Goal: Task Accomplishment & Management: Use online tool/utility

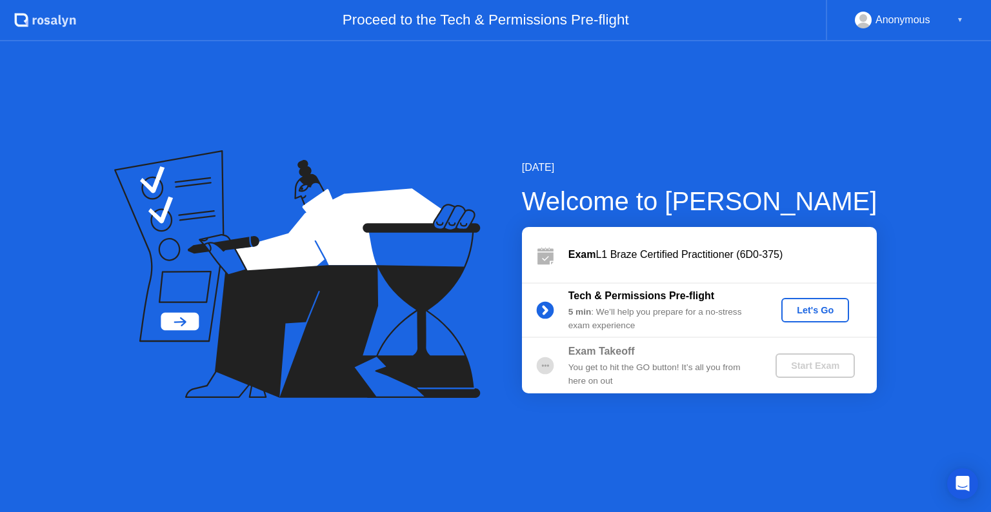
click at [819, 318] on button "Let's Go" at bounding box center [815, 310] width 68 height 25
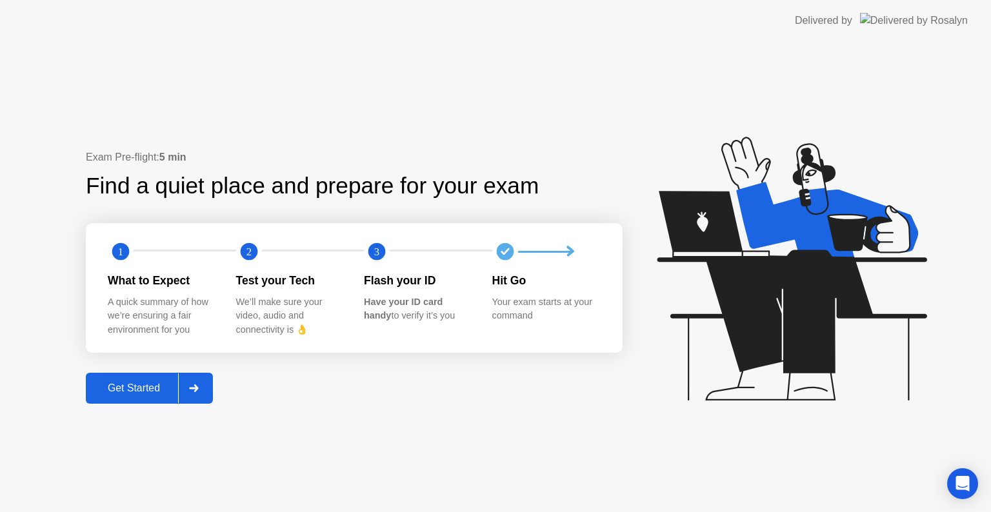
click at [173, 391] on div "Get Started" at bounding box center [134, 388] width 88 height 12
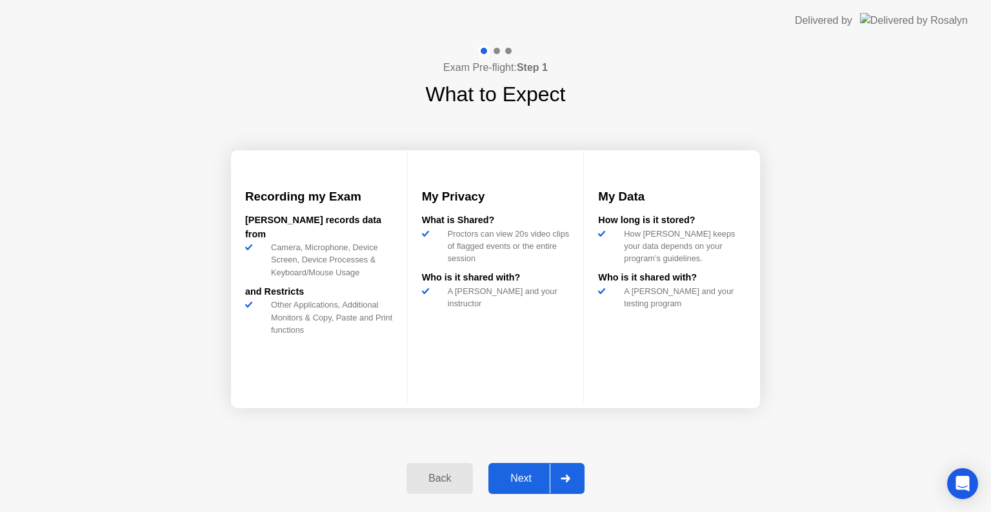
click at [530, 480] on div "Next" at bounding box center [520, 479] width 57 height 12
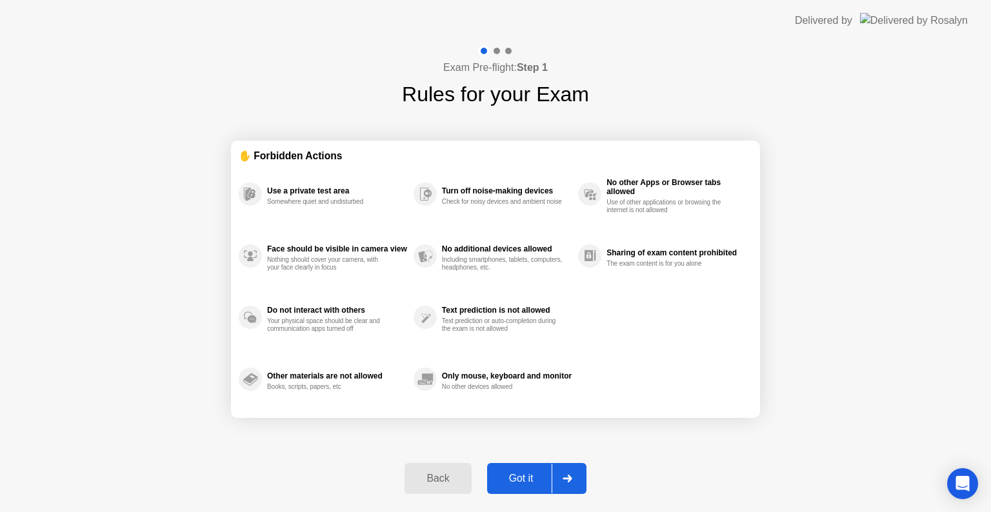
click at [529, 478] on div "Got it" at bounding box center [521, 479] width 61 height 12
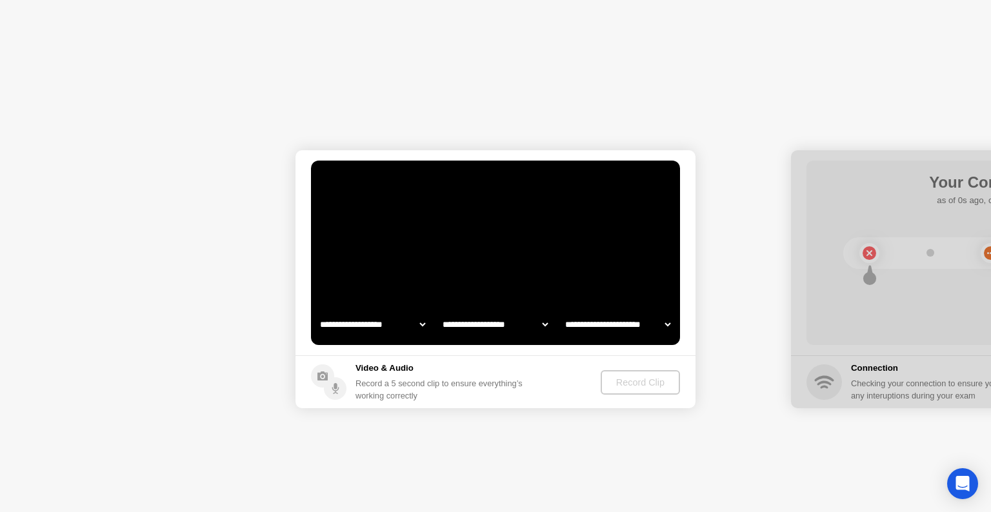
select select "**********"
select select "*******"
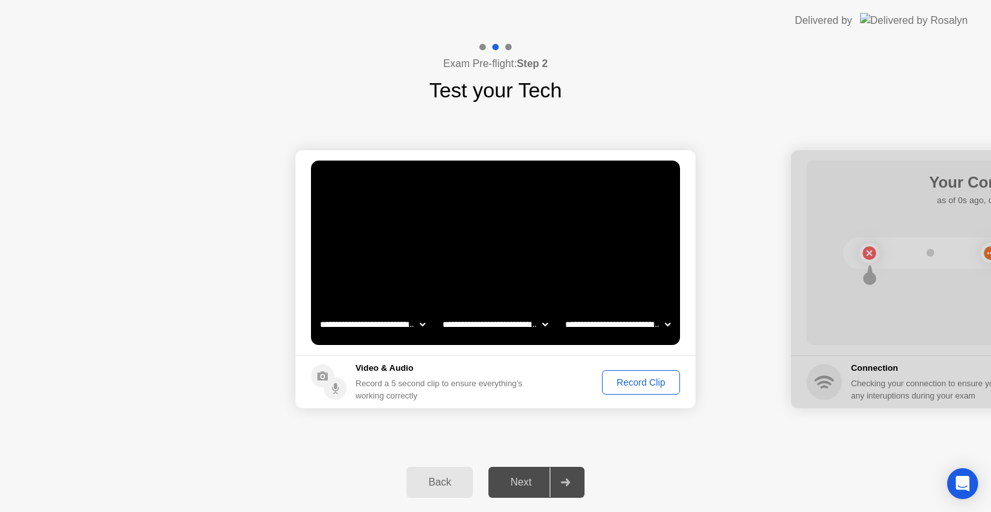
click at [642, 371] on button "Record Clip" at bounding box center [641, 382] width 78 height 25
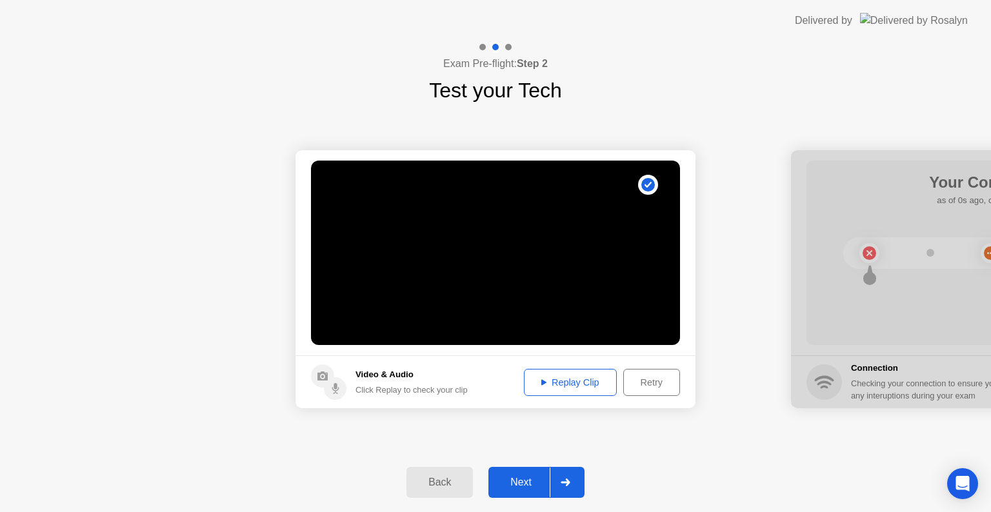
click at [568, 379] on div "Replay Clip" at bounding box center [570, 382] width 84 height 10
click at [522, 477] on div "Next" at bounding box center [520, 483] width 57 height 12
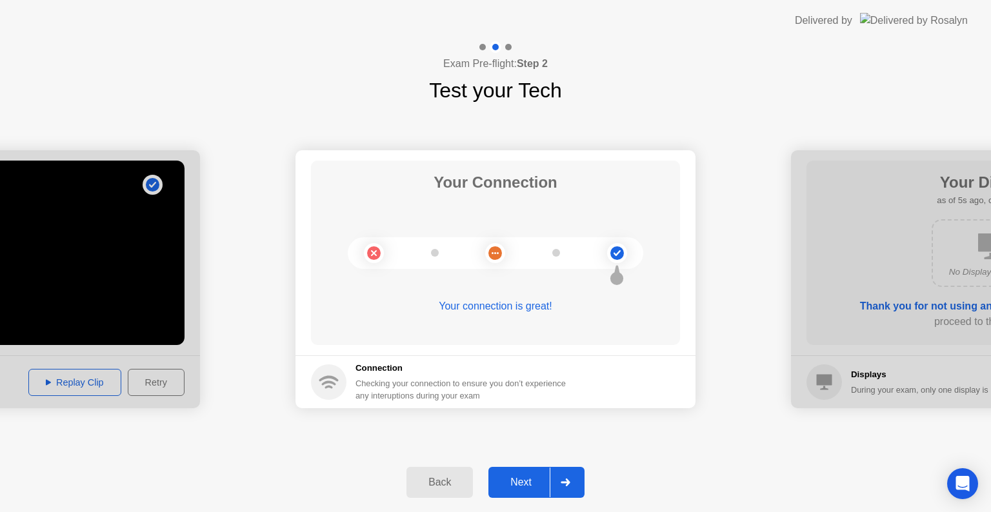
click at [522, 477] on div "Next" at bounding box center [520, 483] width 57 height 12
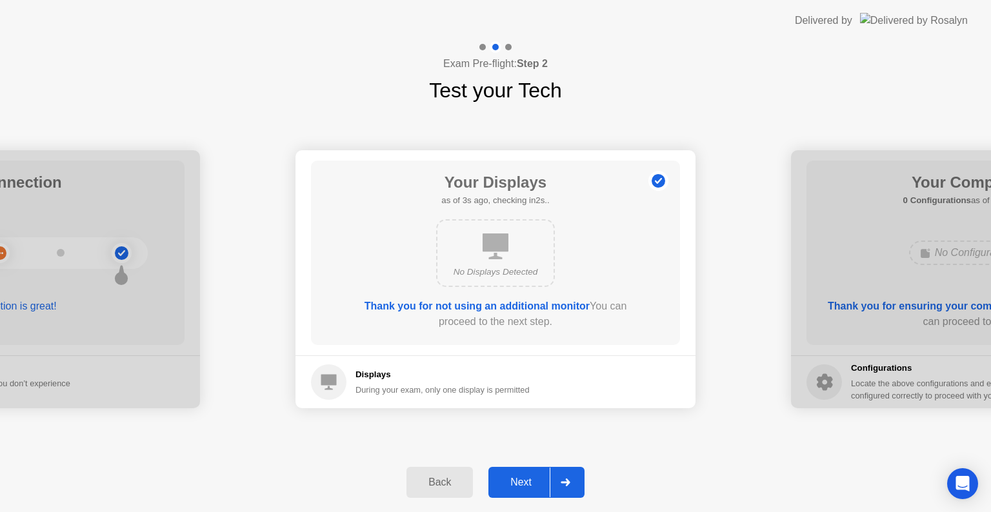
click at [522, 477] on div "Next" at bounding box center [520, 483] width 57 height 12
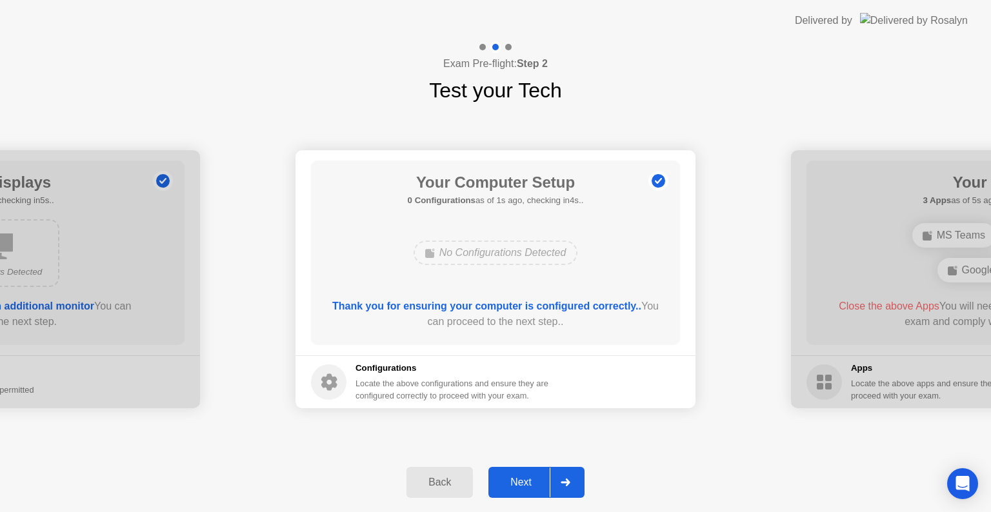
click at [522, 477] on div "Next" at bounding box center [520, 483] width 57 height 12
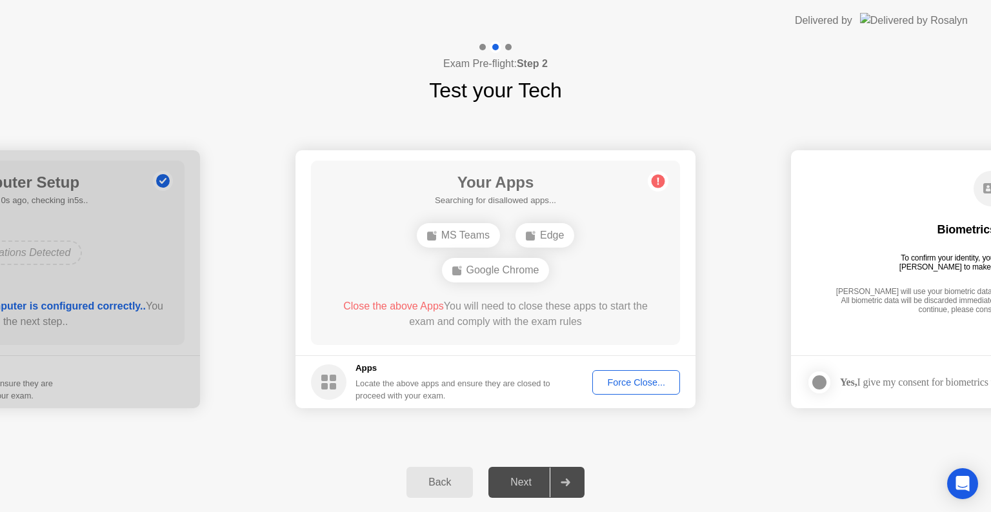
click at [639, 377] on div "Force Close..." at bounding box center [636, 382] width 79 height 10
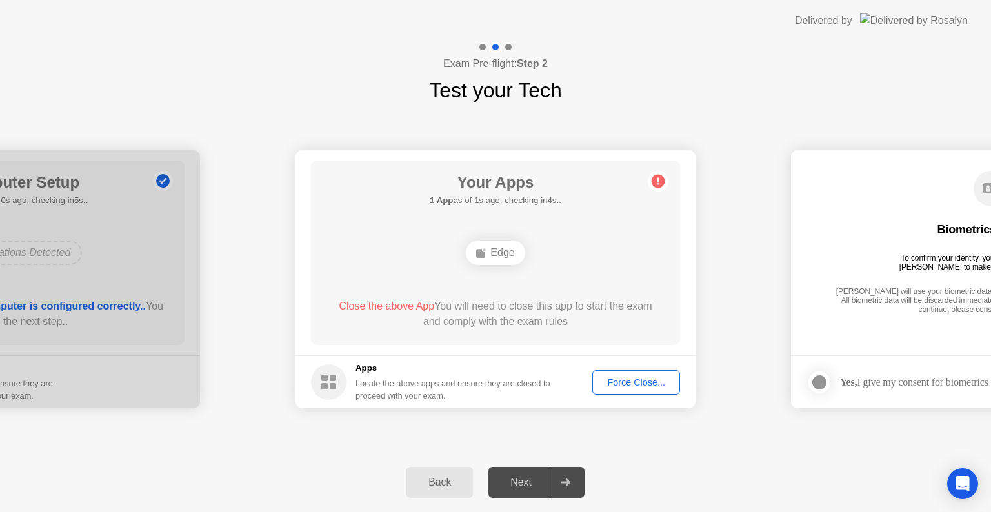
click at [510, 246] on div "Edge" at bounding box center [495, 253] width 59 height 25
click at [633, 373] on button "Force Close..." at bounding box center [636, 382] width 88 height 25
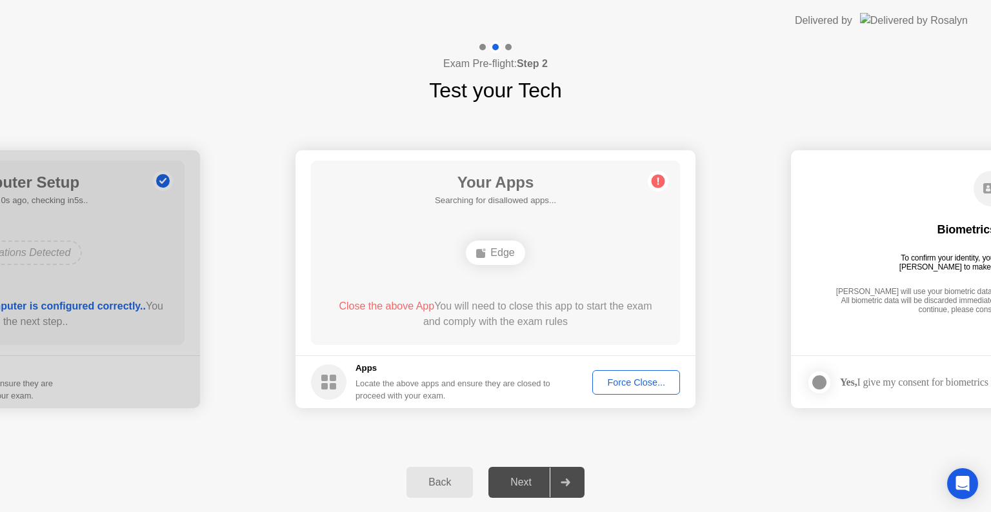
click at [657, 181] on icon at bounding box center [658, 181] width 2 height 7
click at [621, 382] on div "Force Close..." at bounding box center [636, 382] width 79 height 10
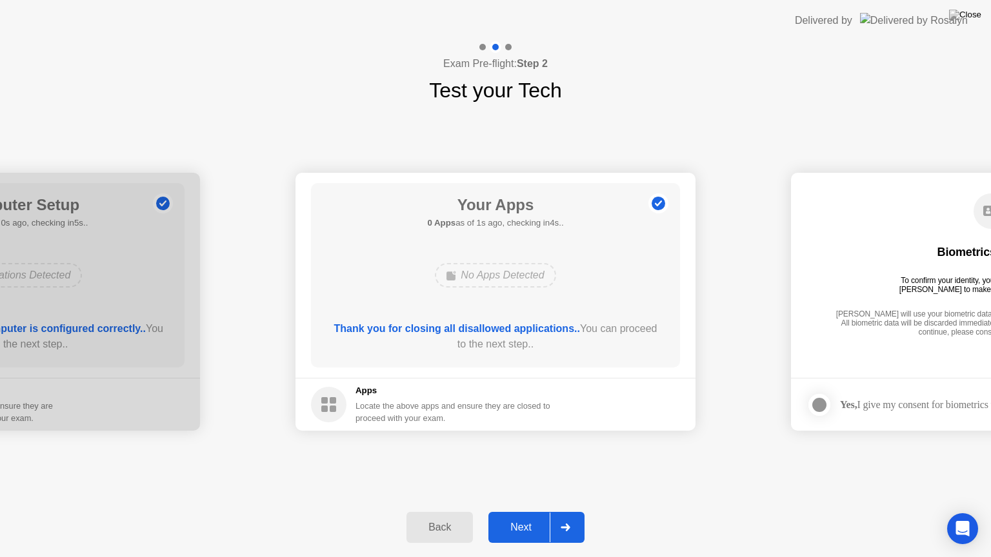
click at [518, 511] on div "Next" at bounding box center [520, 528] width 57 height 12
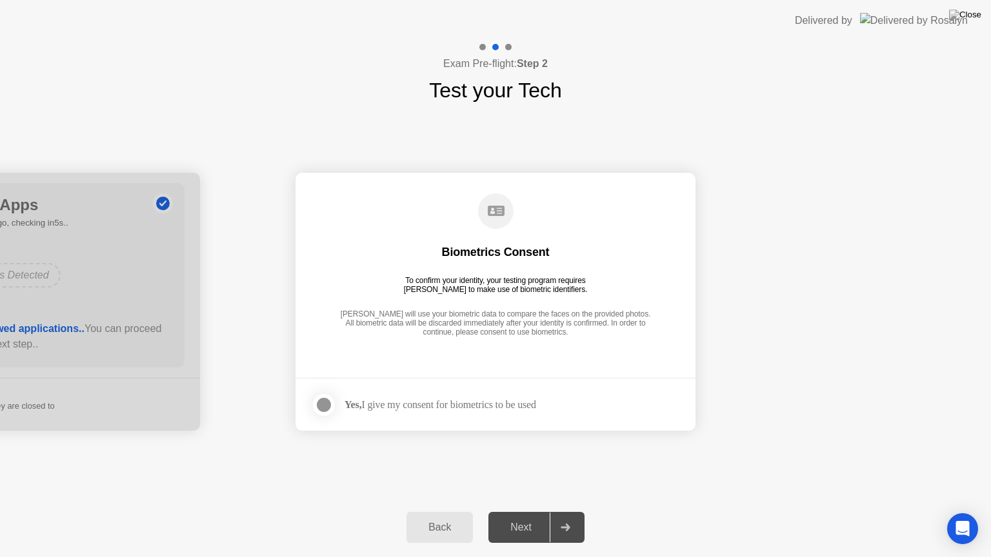
click at [324, 405] on div at bounding box center [323, 404] width 15 height 15
click at [537, 511] on div "Next" at bounding box center [520, 528] width 57 height 12
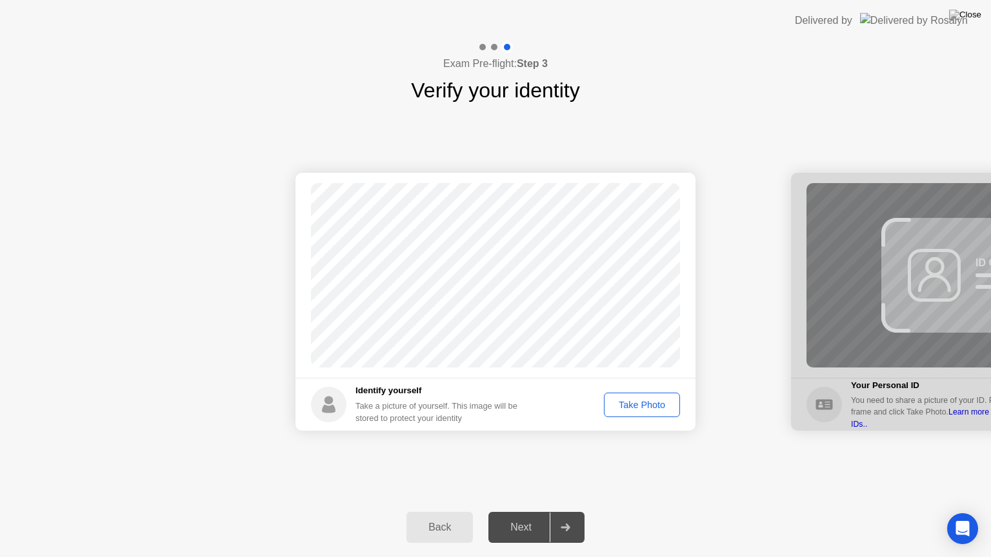
click at [639, 404] on div "Take Photo" at bounding box center [641, 405] width 67 height 10
click at [540, 511] on div "Next" at bounding box center [520, 528] width 57 height 12
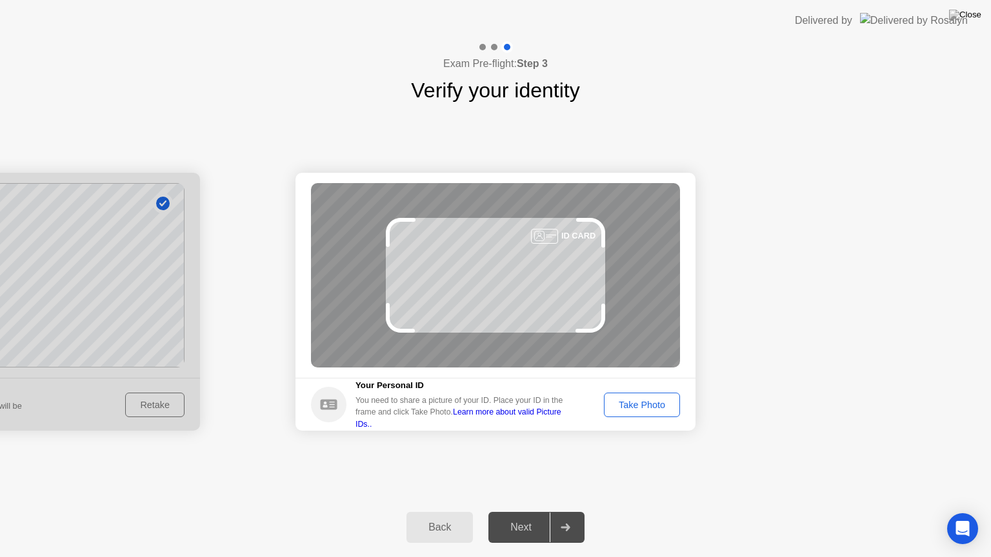
click at [638, 406] on div "Take Photo" at bounding box center [641, 405] width 67 height 10
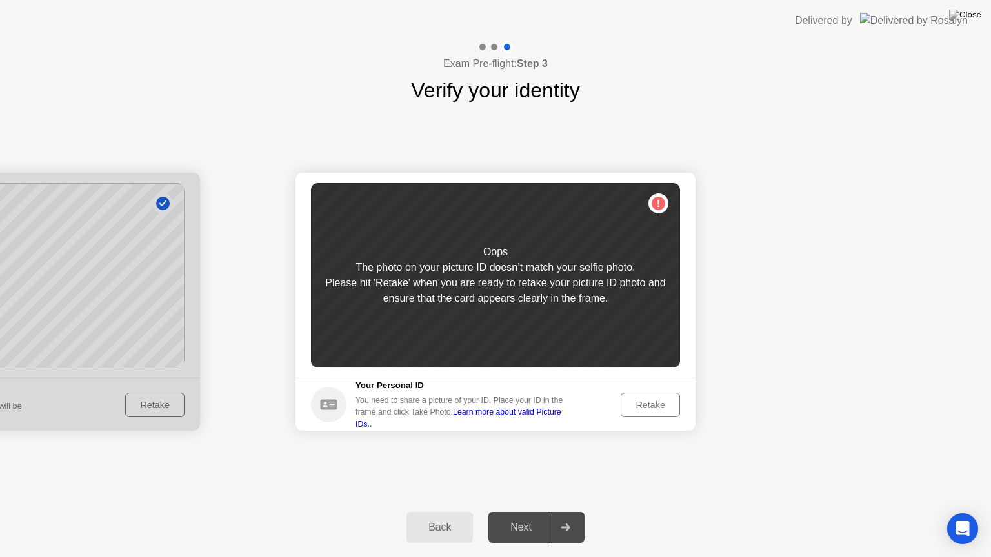
click at [661, 410] on div "Retake" at bounding box center [650, 405] width 50 height 10
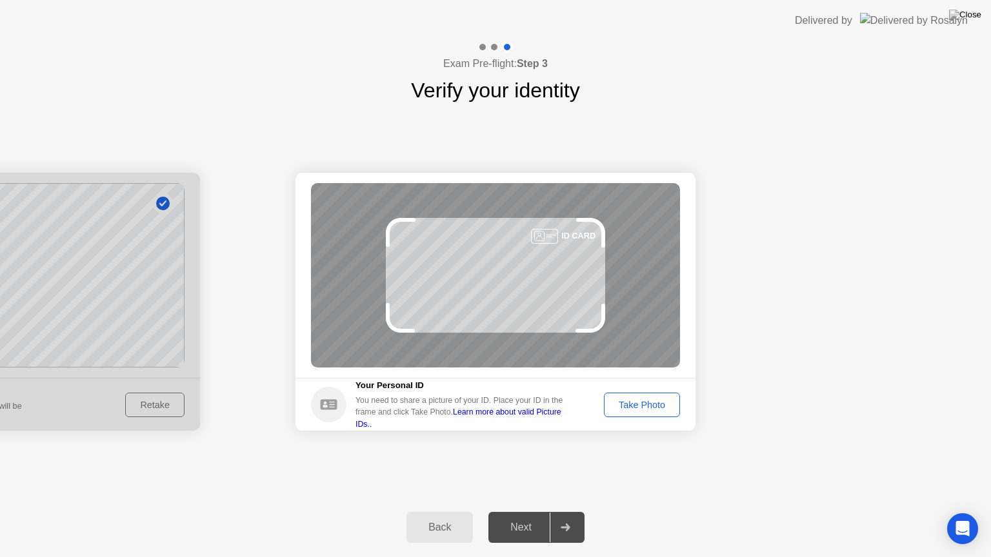
click at [163, 205] on div at bounding box center [0, 302] width 400 height 258
click at [152, 408] on div at bounding box center [0, 302] width 400 height 258
click at [445, 511] on button "Back" at bounding box center [439, 527] width 66 height 31
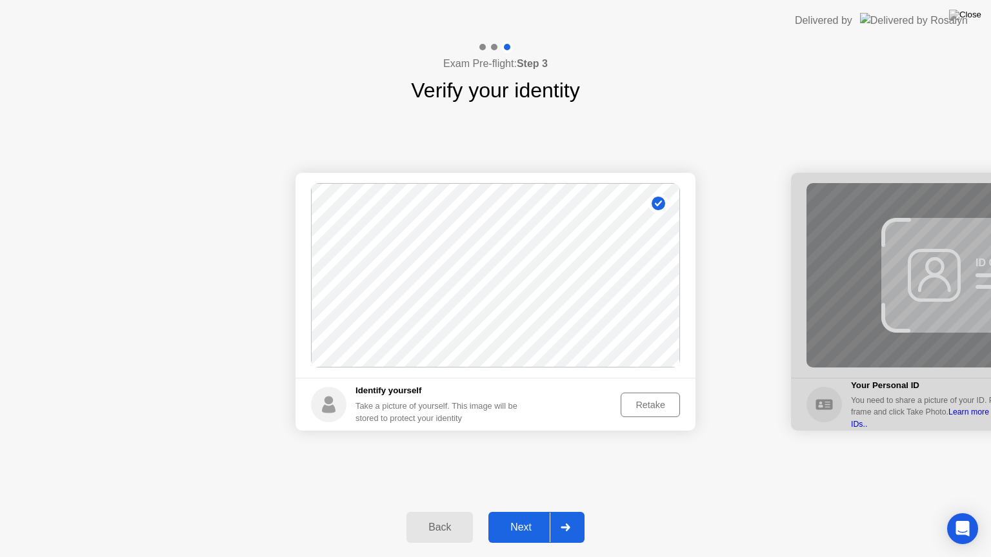
click at [660, 410] on div "Retake" at bounding box center [650, 405] width 50 height 10
click at [660, 410] on div "Take Photo" at bounding box center [641, 405] width 67 height 10
click at [513, 511] on div "Next" at bounding box center [520, 528] width 57 height 12
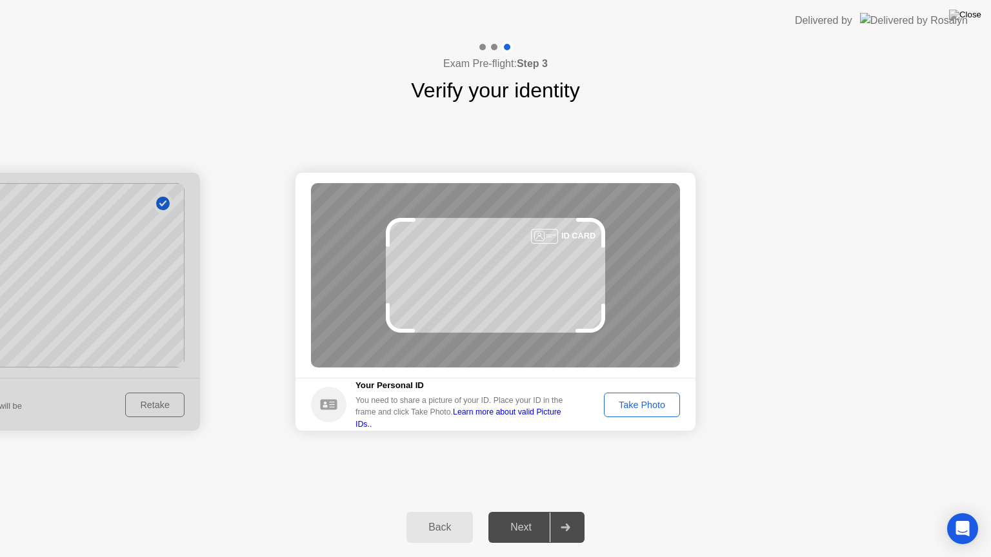
click at [626, 408] on div "Take Photo" at bounding box center [641, 405] width 67 height 10
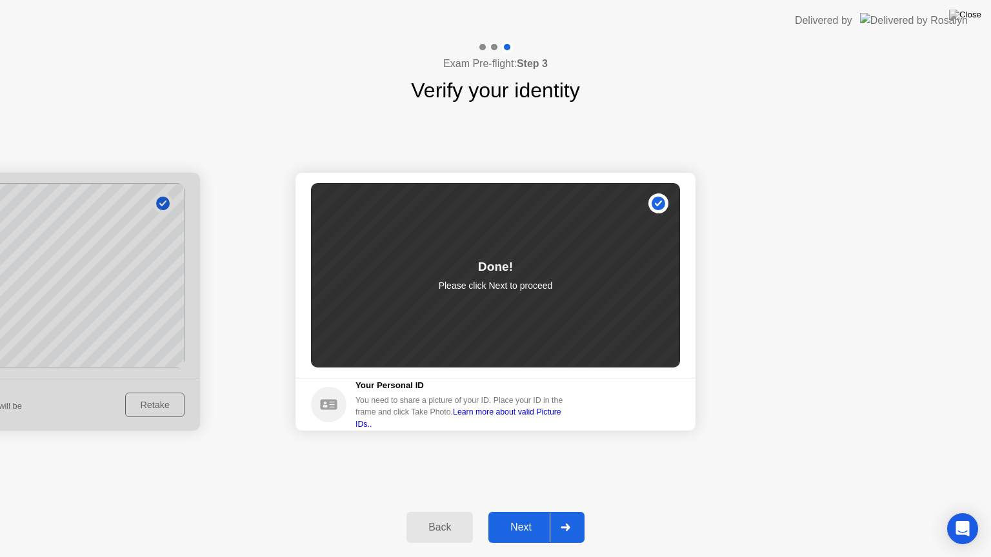
click at [524, 511] on div "Next" at bounding box center [520, 528] width 57 height 12
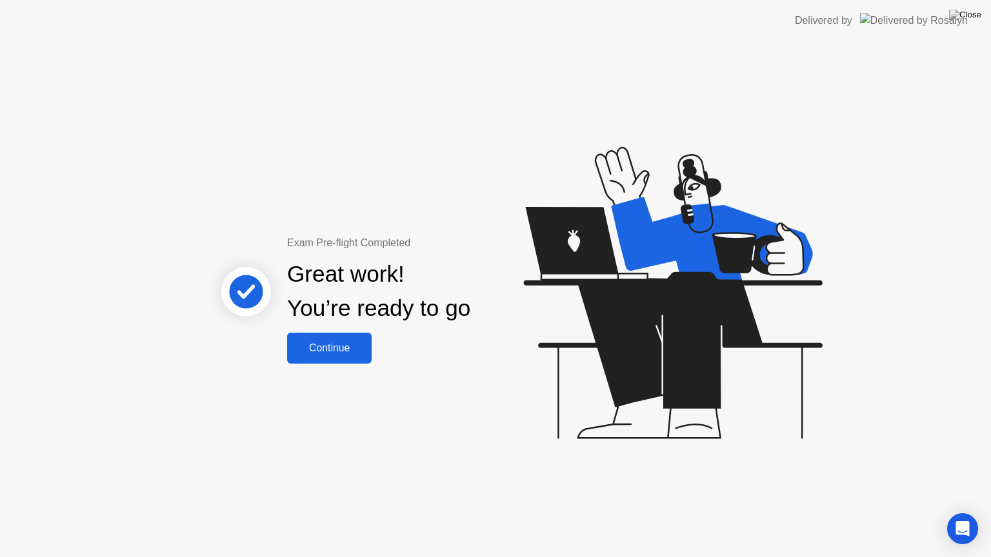
click at [342, 349] on div "Continue" at bounding box center [329, 348] width 77 height 12
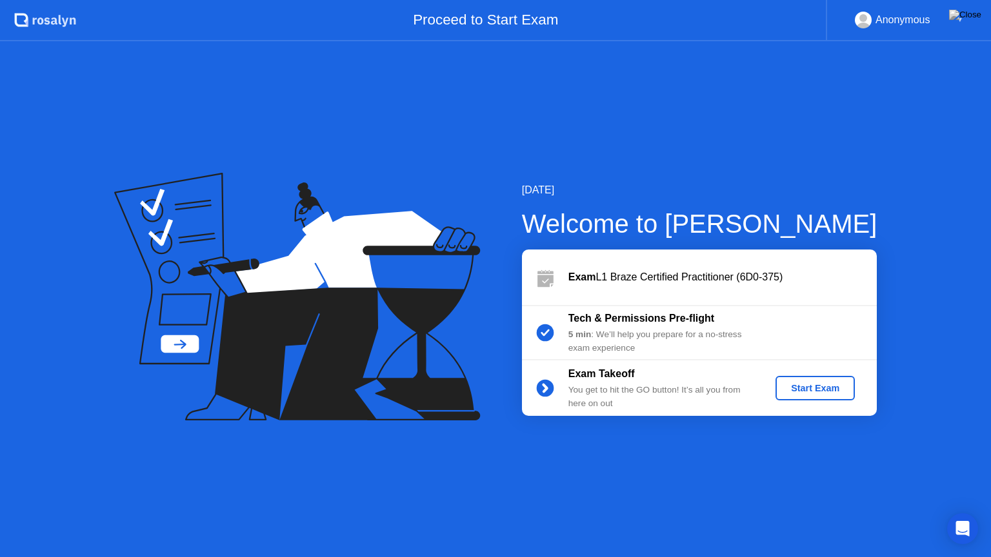
click at [820, 391] on div "Start Exam" at bounding box center [814, 388] width 69 height 10
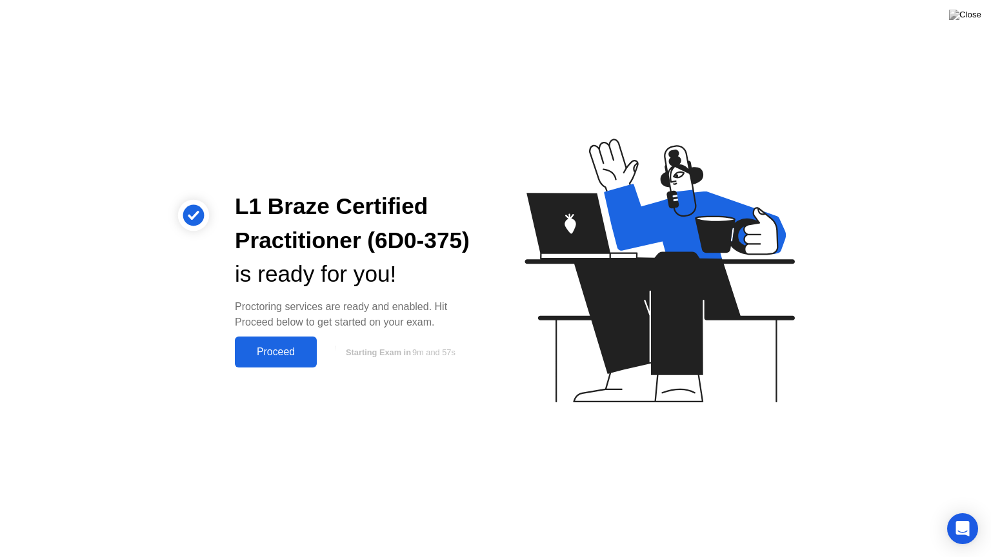
click at [299, 355] on div "Proceed" at bounding box center [276, 352] width 74 height 12
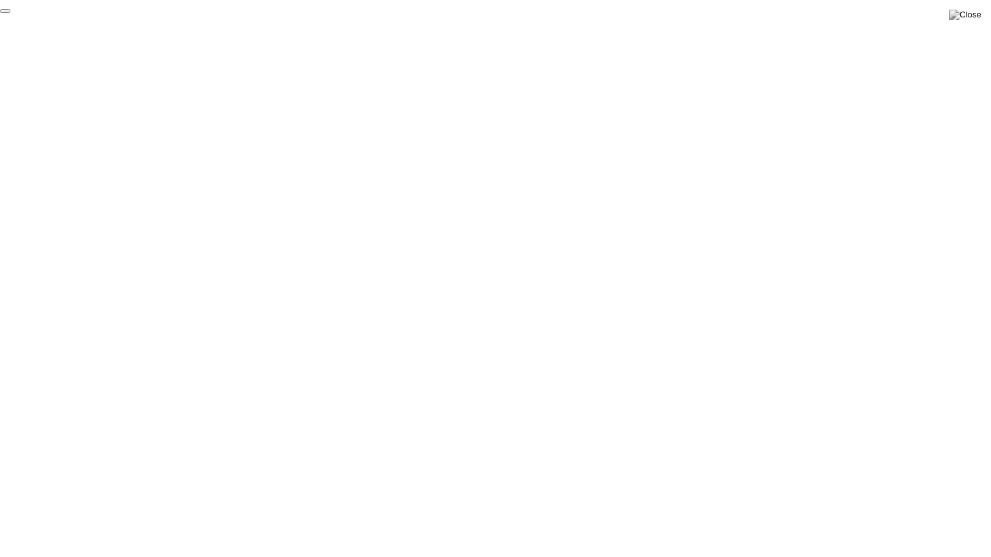
click at [10, 13] on button "End Proctoring Session" at bounding box center [5, 11] width 10 height 4
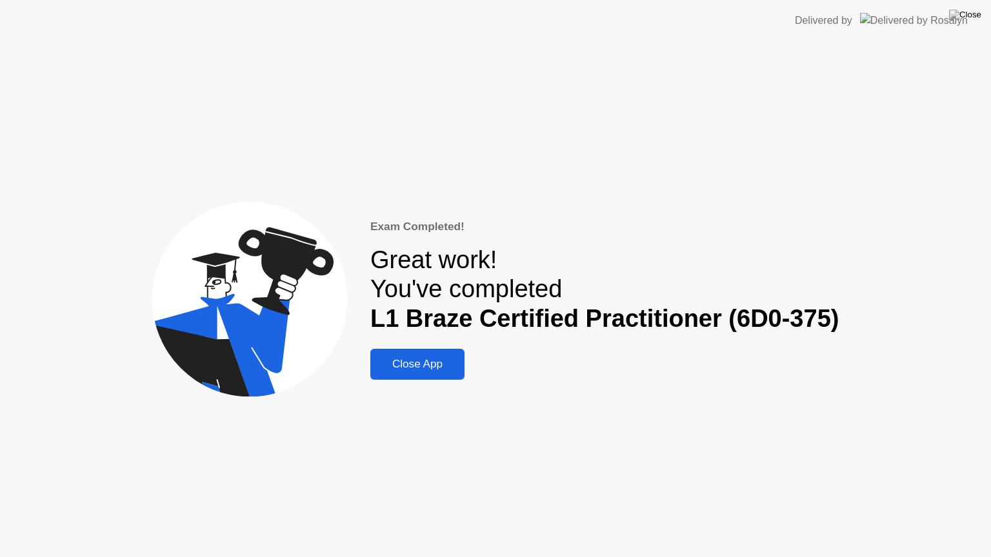
click at [440, 349] on button "Close App" at bounding box center [417, 364] width 94 height 31
